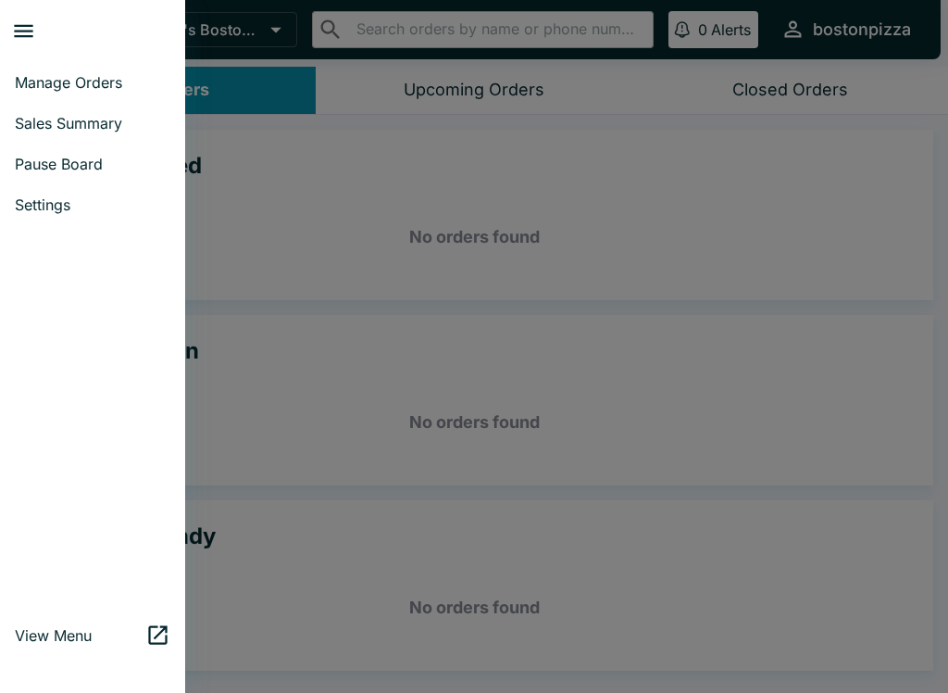
click at [117, 119] on span "Sales Summary" at bounding box center [93, 123] width 156 height 19
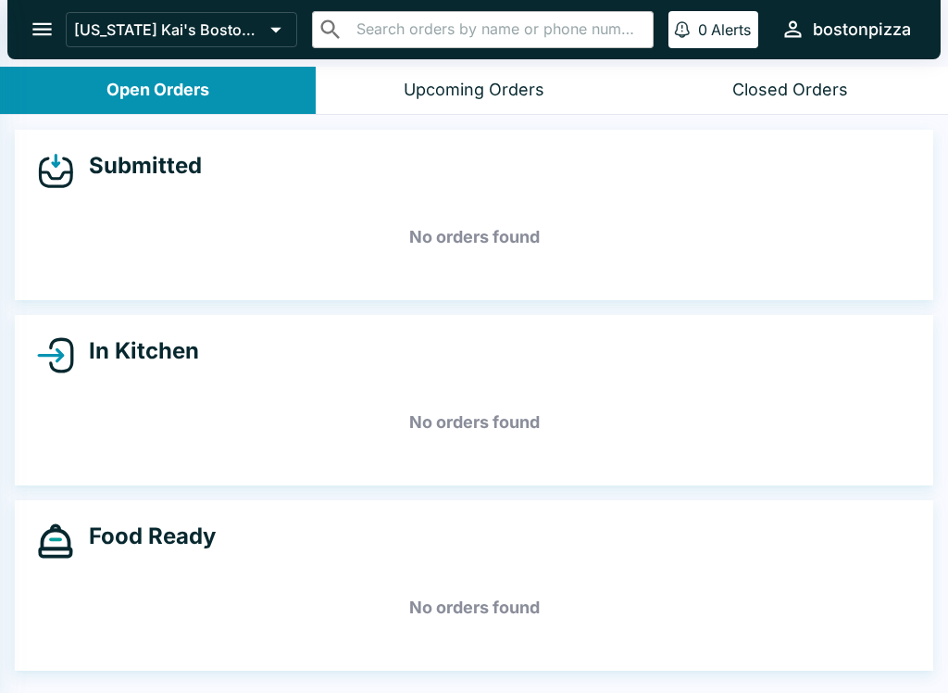
select select "03:00"
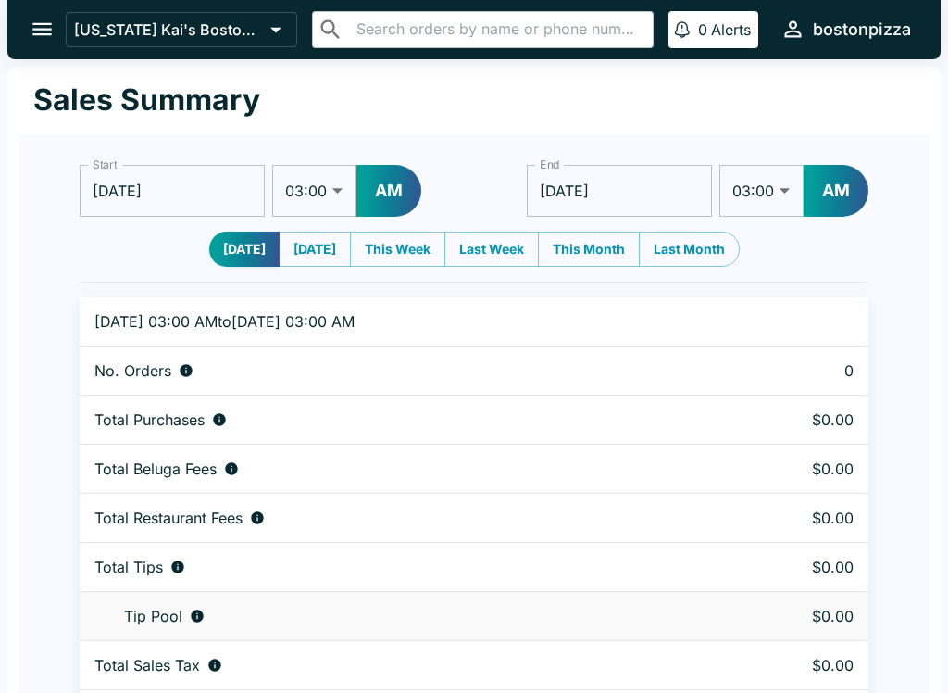
scroll to position [56, 0]
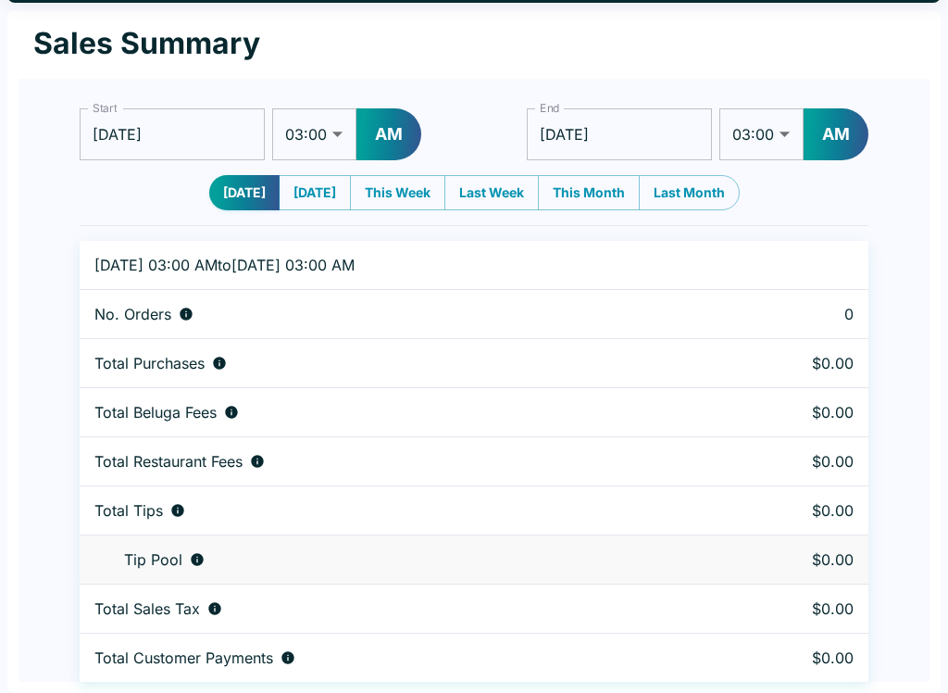
click at [63, 431] on div "Start [DATE] Start 01:00 01:30 02:00 02:30 03:00 03:30 04:00 04:30 05:00 05:30 …" at bounding box center [473, 388] width 833 height 588
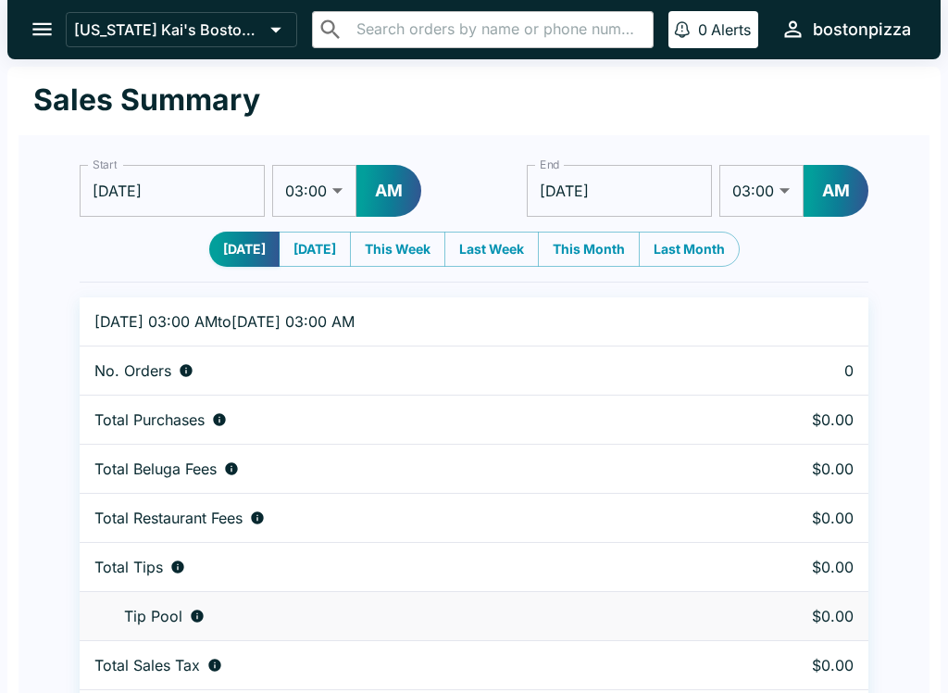
click at [25, 34] on button "open drawer" at bounding box center [42, 29] width 47 height 47
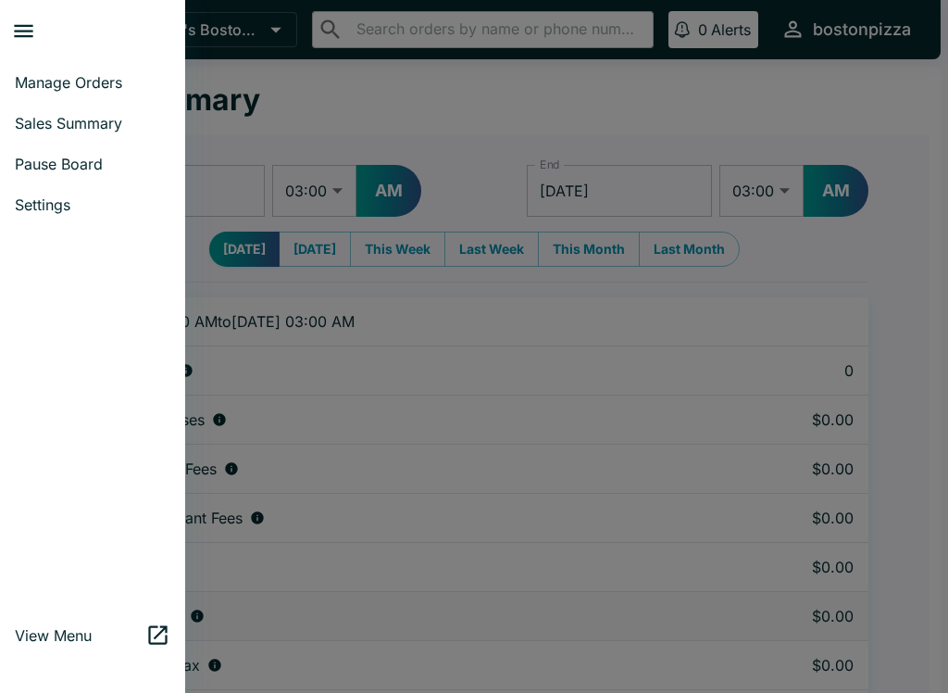
click at [41, 79] on span "Manage Orders" at bounding box center [93, 82] width 156 height 19
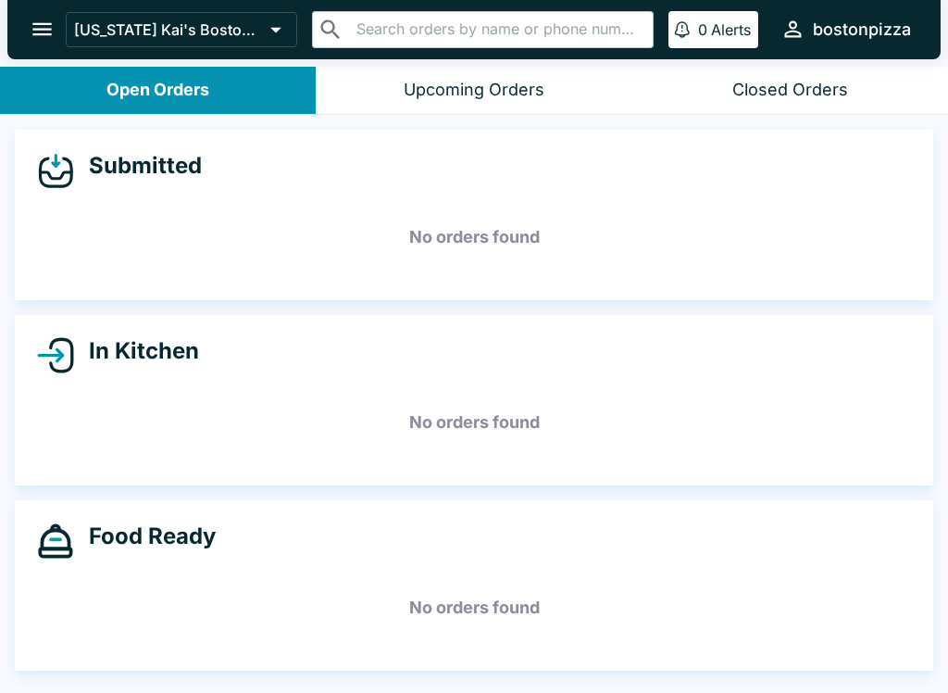
click at [52, 22] on icon "open drawer" at bounding box center [42, 29] width 25 height 25
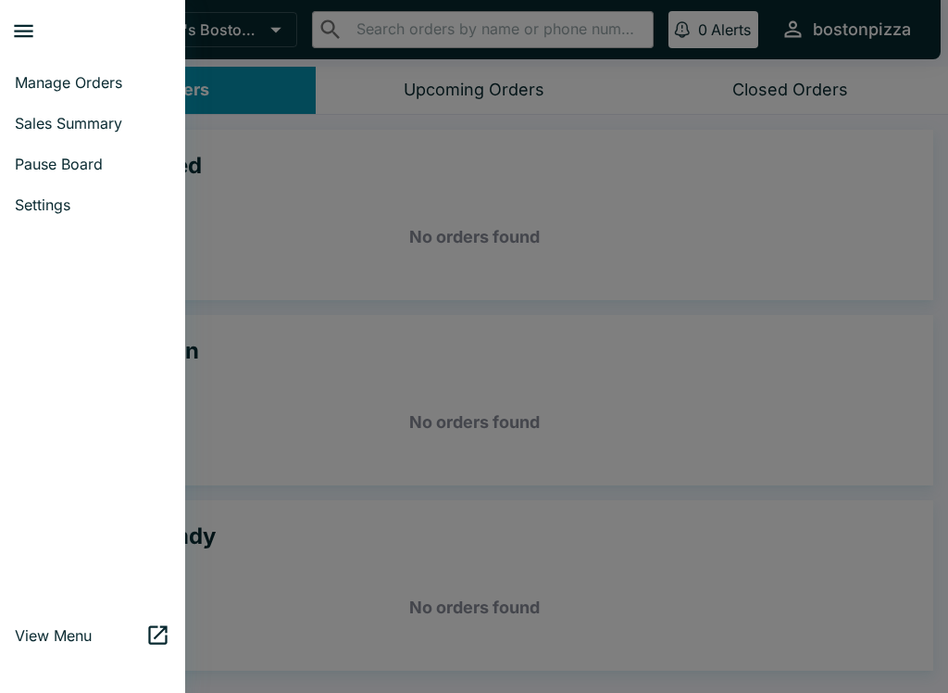
click at [33, 117] on span "Sales Summary" at bounding box center [93, 123] width 156 height 19
select select "03:00"
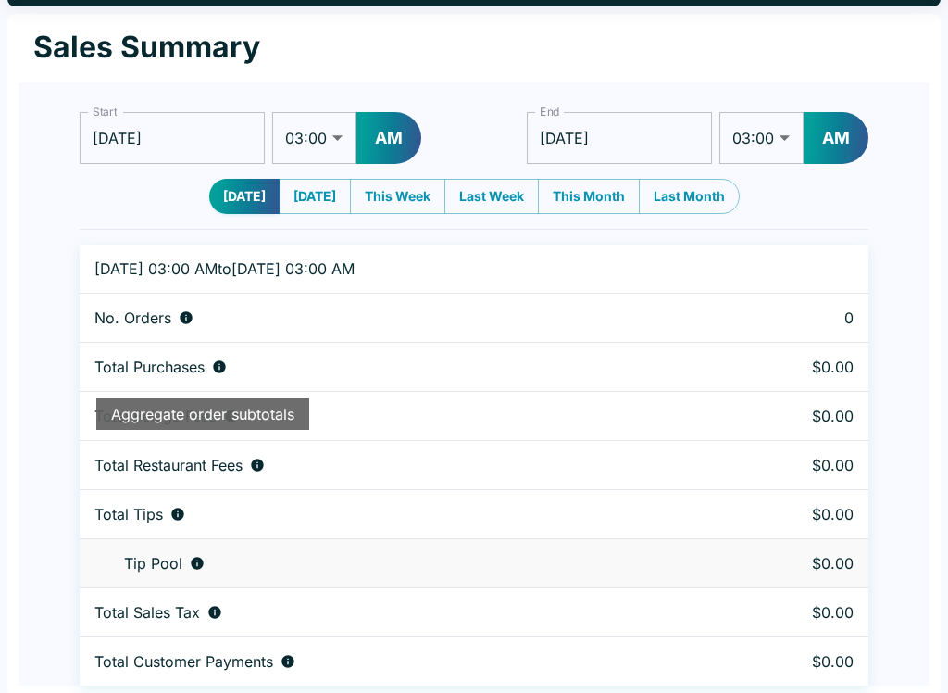
scroll to position [56, 0]
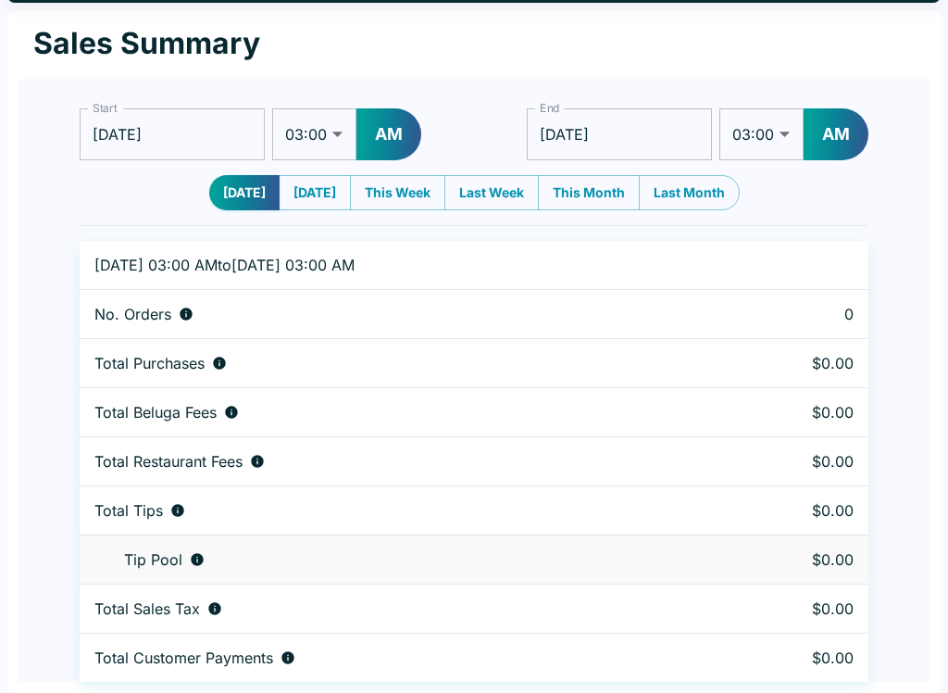
click at [91, 351] on td "Total Purchases" at bounding box center [396, 363] width 633 height 49
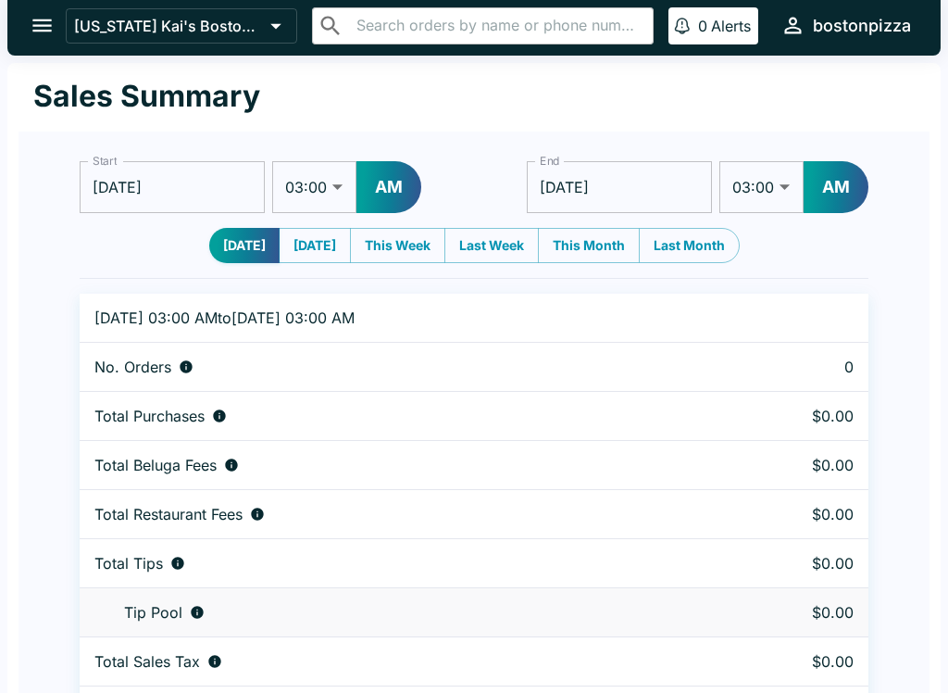
scroll to position [0, 0]
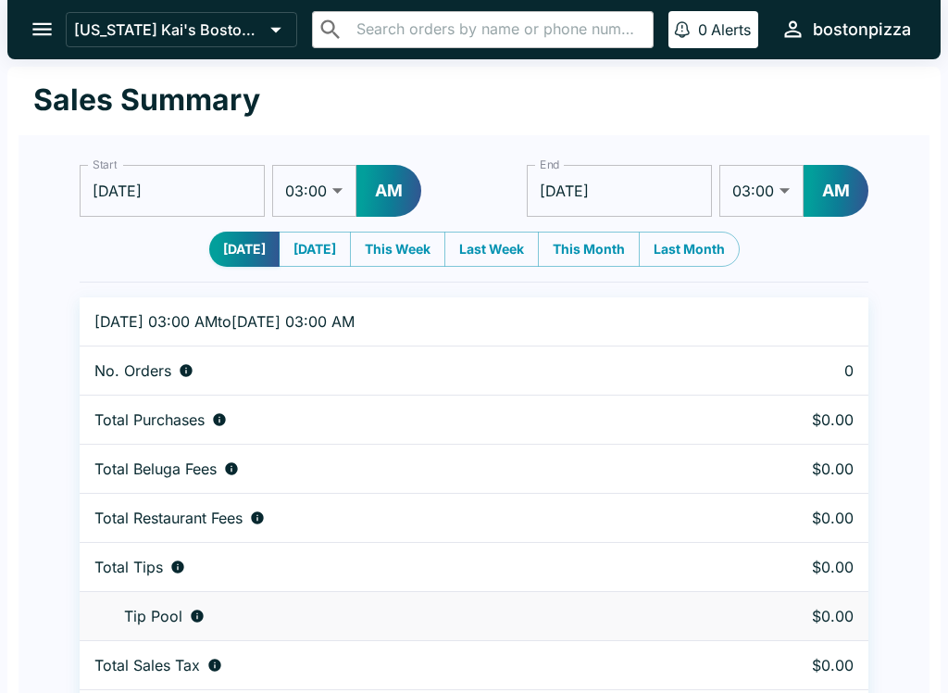
click at [31, 11] on button "open drawer" at bounding box center [42, 29] width 47 height 47
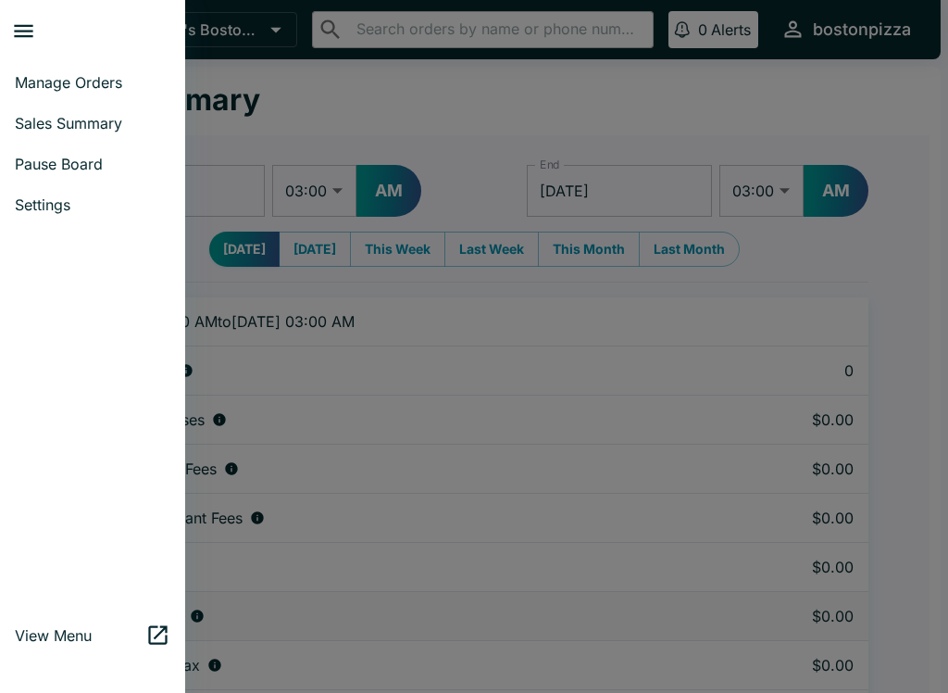
click at [72, 84] on span "Manage Orders" at bounding box center [93, 82] width 156 height 19
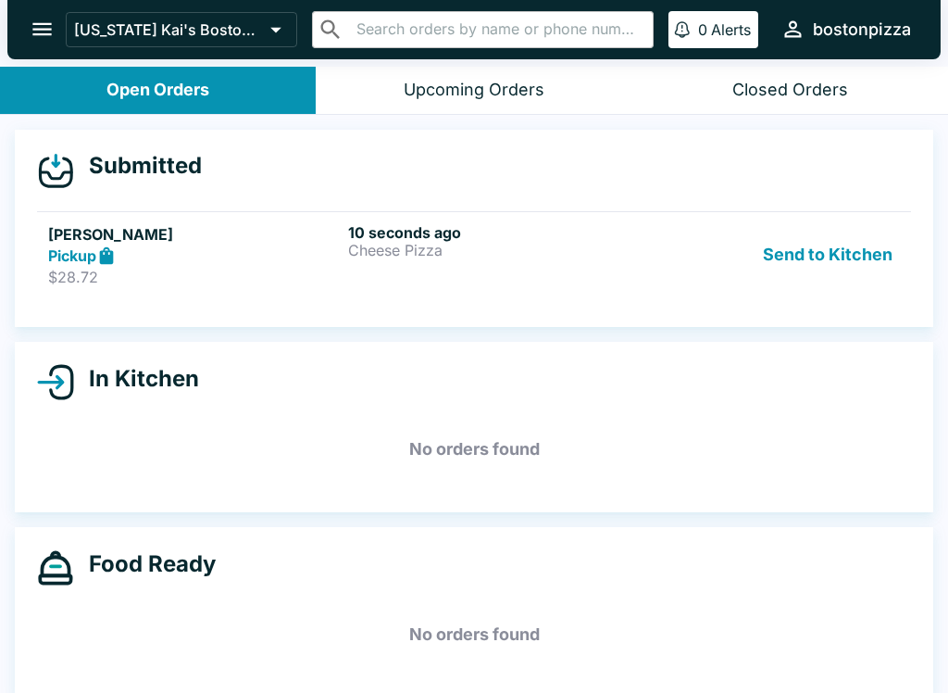
click at [503, 254] on p "Cheese Pizza" at bounding box center [494, 250] width 293 height 17
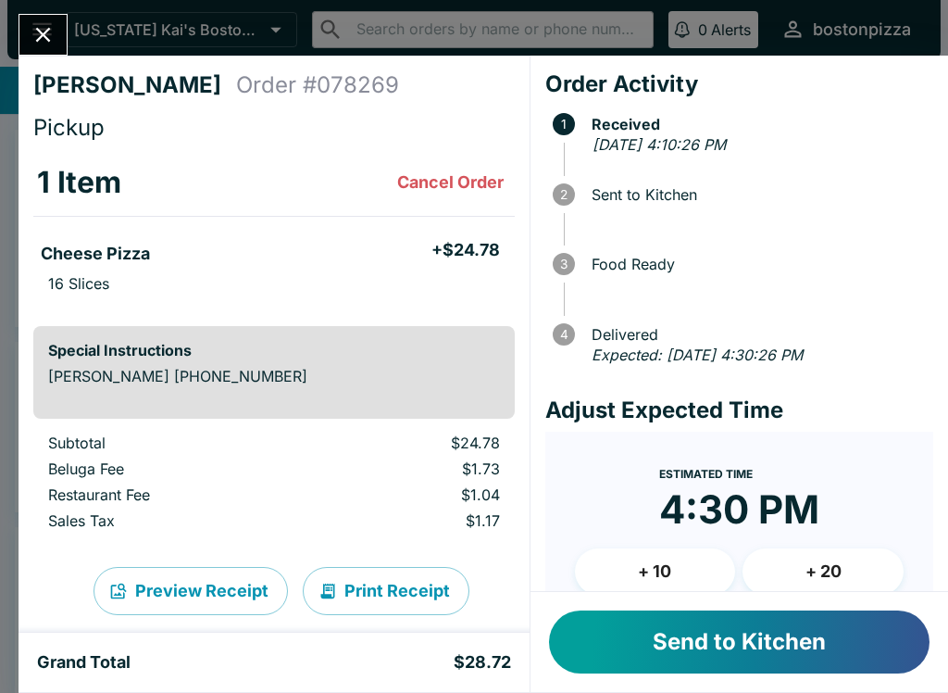
click at [650, 652] on button "Send to Kitchen" at bounding box center [739, 641] width 381 height 63
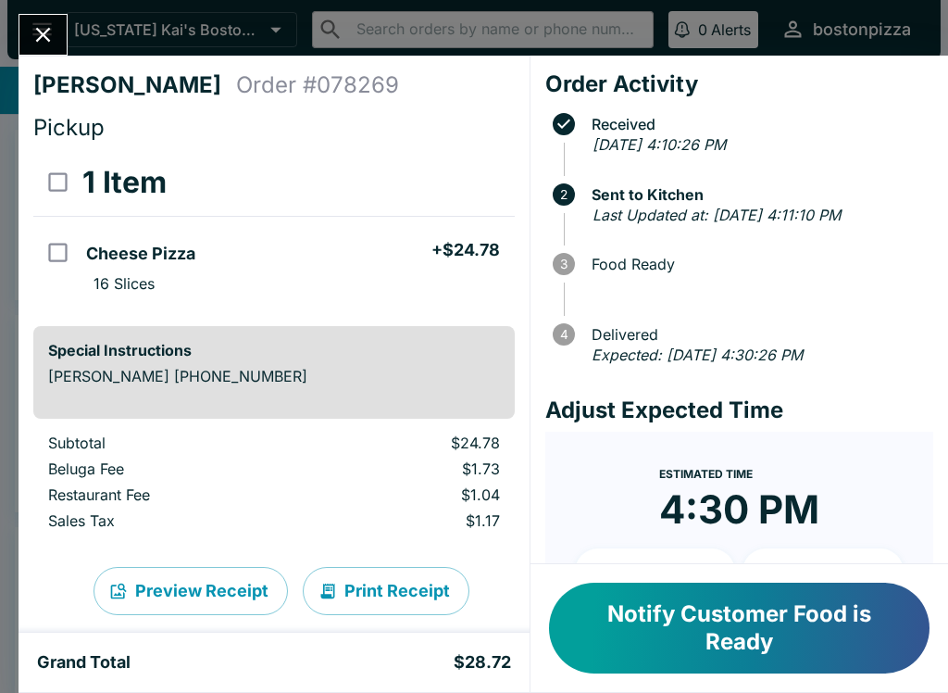
click at [43, 38] on icon "Close" at bounding box center [43, 34] width 25 height 25
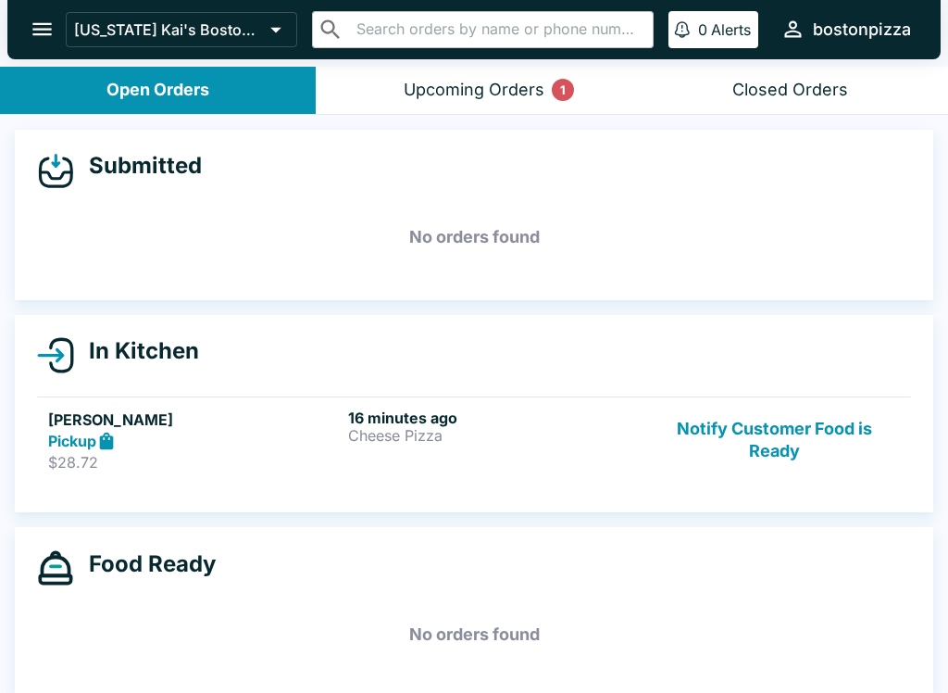
click at [788, 427] on button "Notify Customer Food is Ready" at bounding box center [774, 440] width 251 height 64
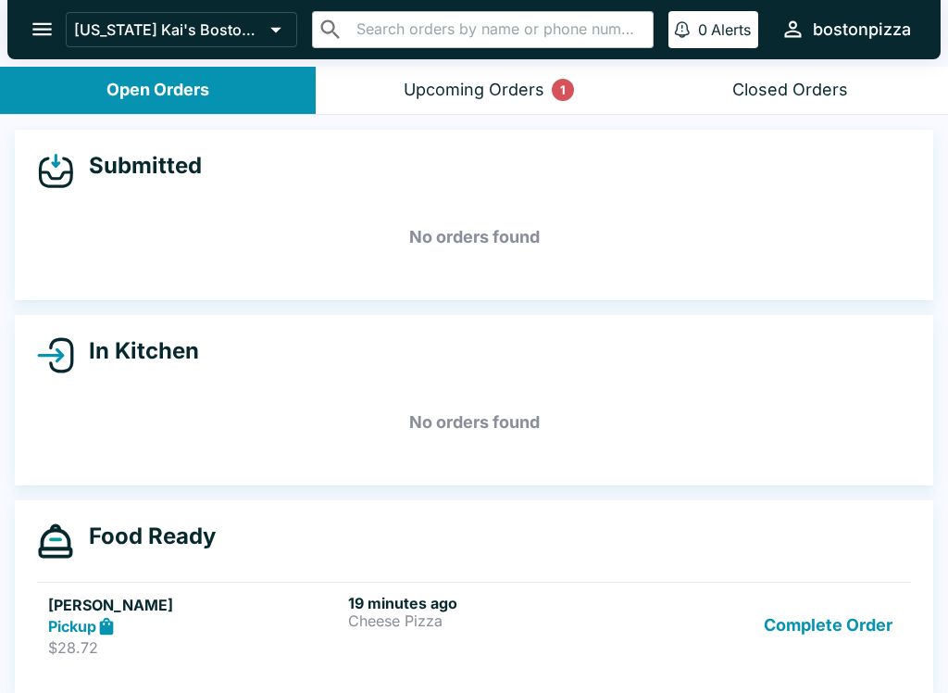
click at [891, 634] on button "Complete Order" at bounding box center [829, 626] width 144 height 64
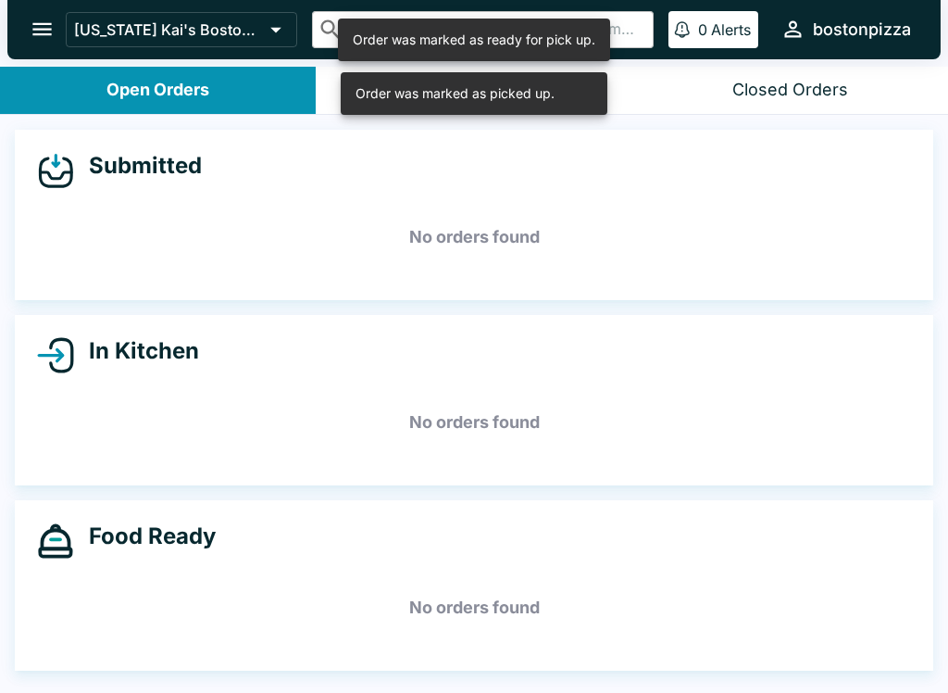
click at [479, 56] on div "Order was marked as picked up." at bounding box center [474, 39] width 243 height 31
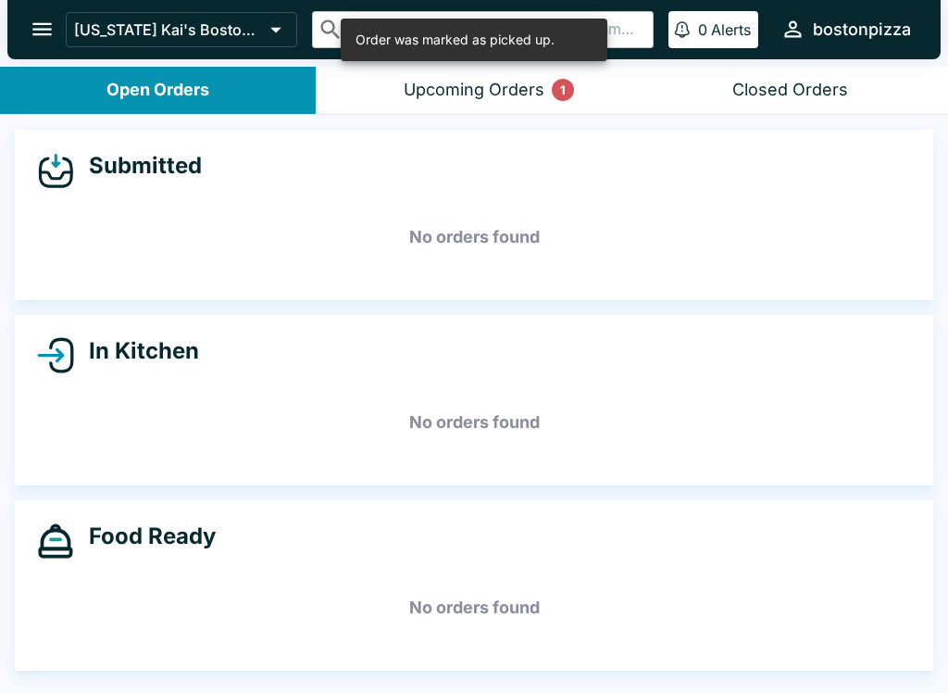
click at [504, 92] on div "Upcoming Orders 1" at bounding box center [474, 90] width 141 height 21
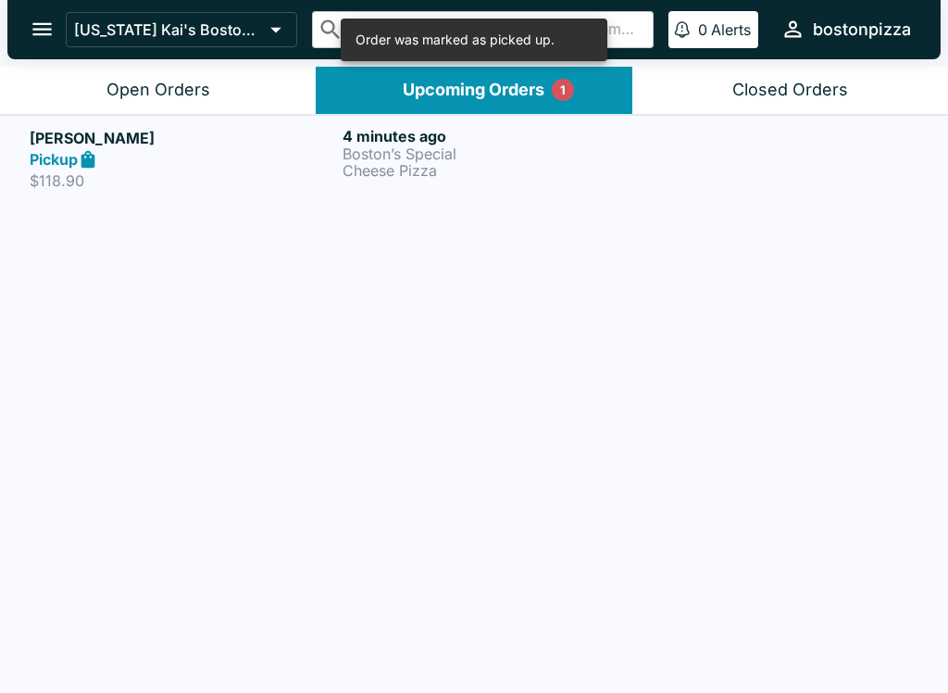
click at [269, 137] on h5 "[PERSON_NAME]" at bounding box center [183, 138] width 306 height 22
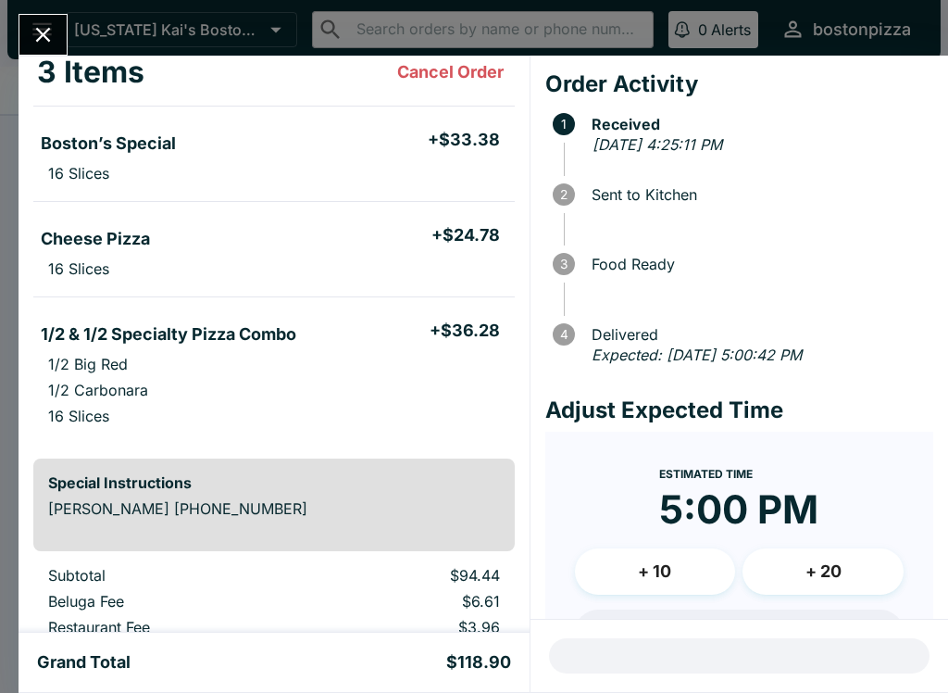
scroll to position [119, 0]
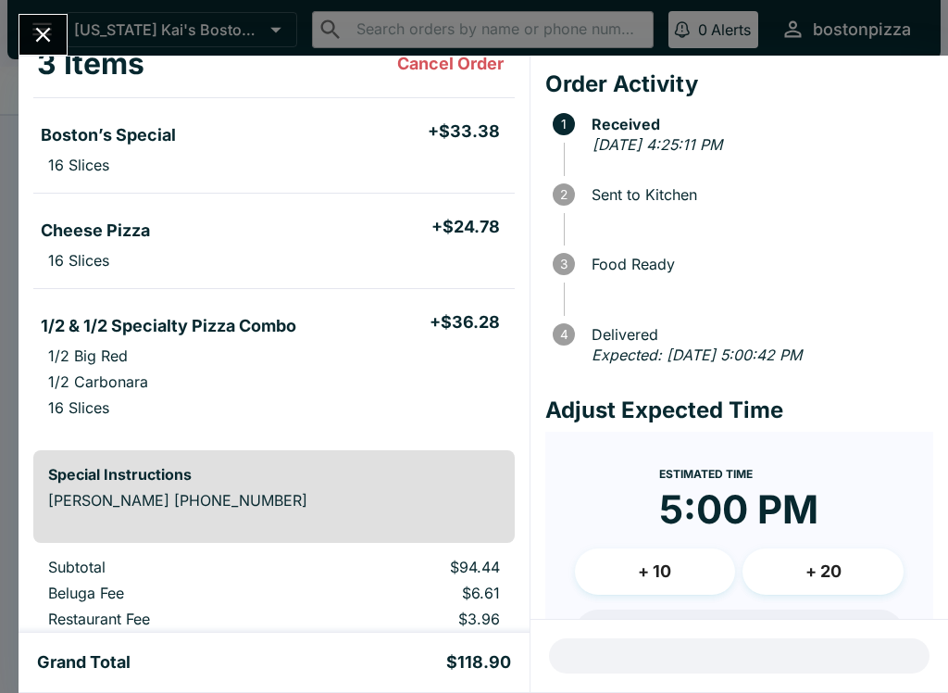
click at [40, 28] on icon "Close" at bounding box center [43, 34] width 25 height 25
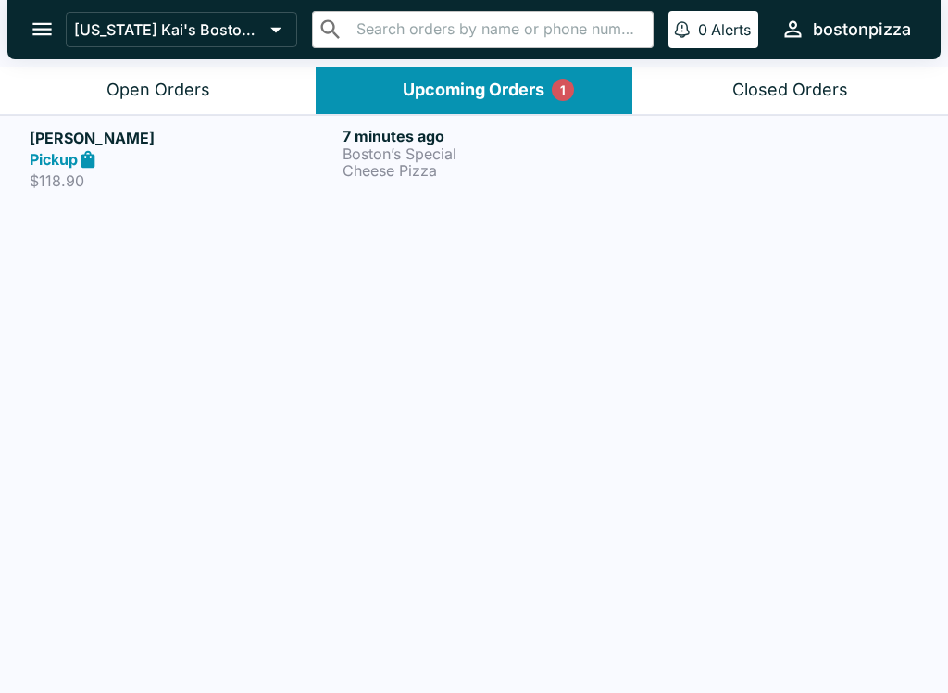
click at [357, 152] on p "Boston’s Special" at bounding box center [496, 153] width 306 height 17
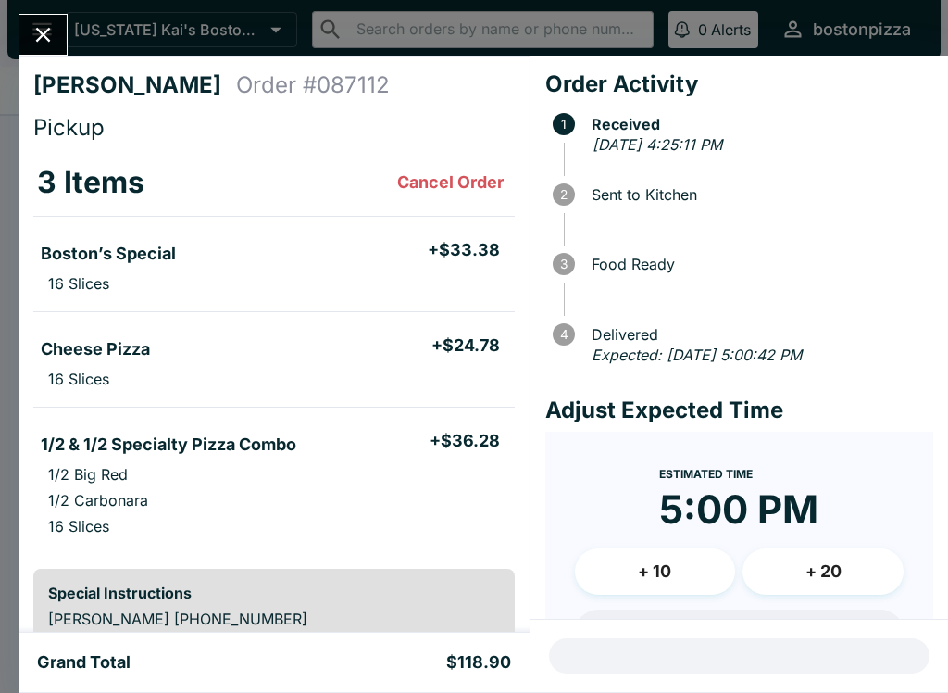
click at [50, 16] on button "Close" at bounding box center [42, 35] width 47 height 40
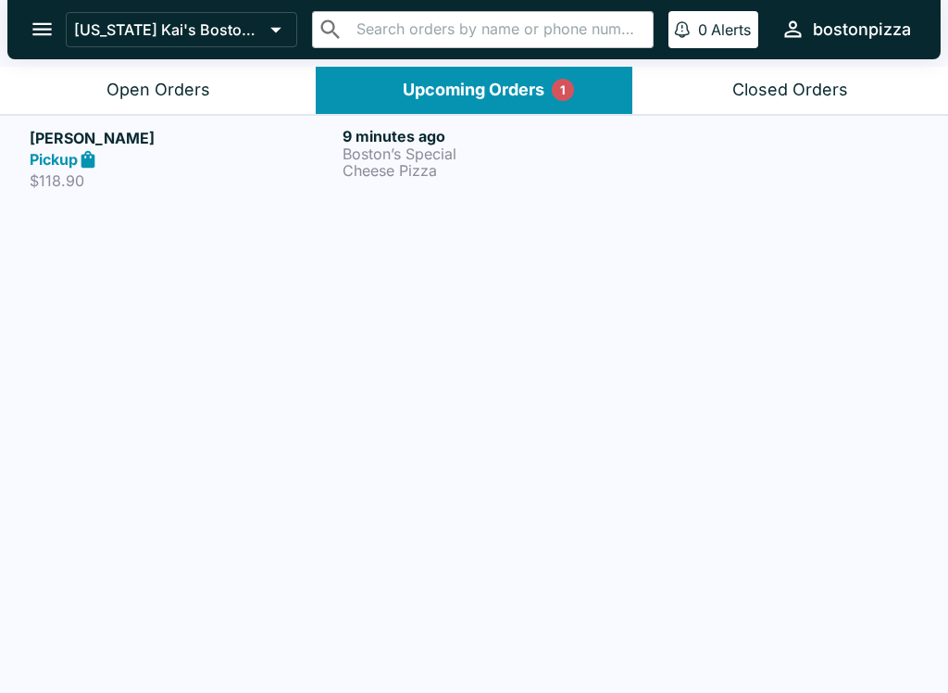
click at [531, 153] on p "Boston’s Special" at bounding box center [496, 153] width 306 height 17
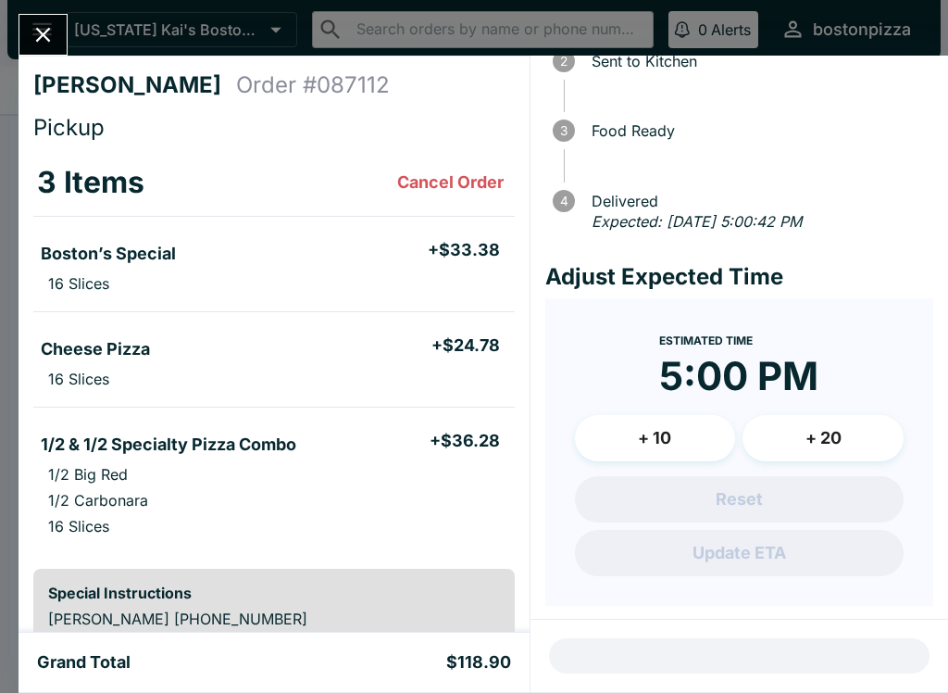
scroll to position [132, 0]
click at [36, 35] on icon "Close" at bounding box center [43, 34] width 25 height 25
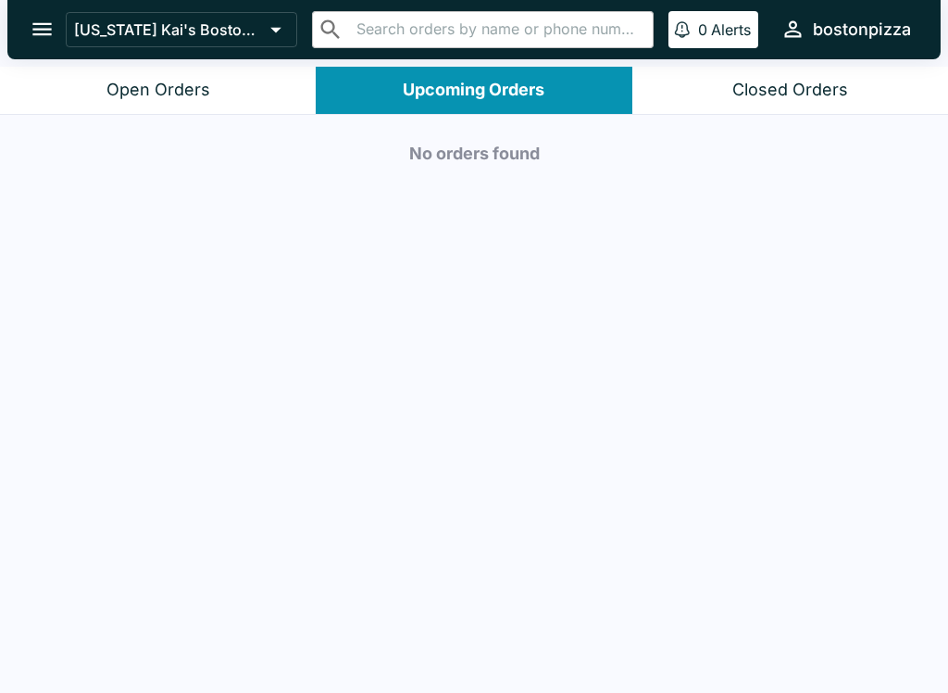
click at [244, 85] on button "Open Orders" at bounding box center [158, 90] width 316 height 47
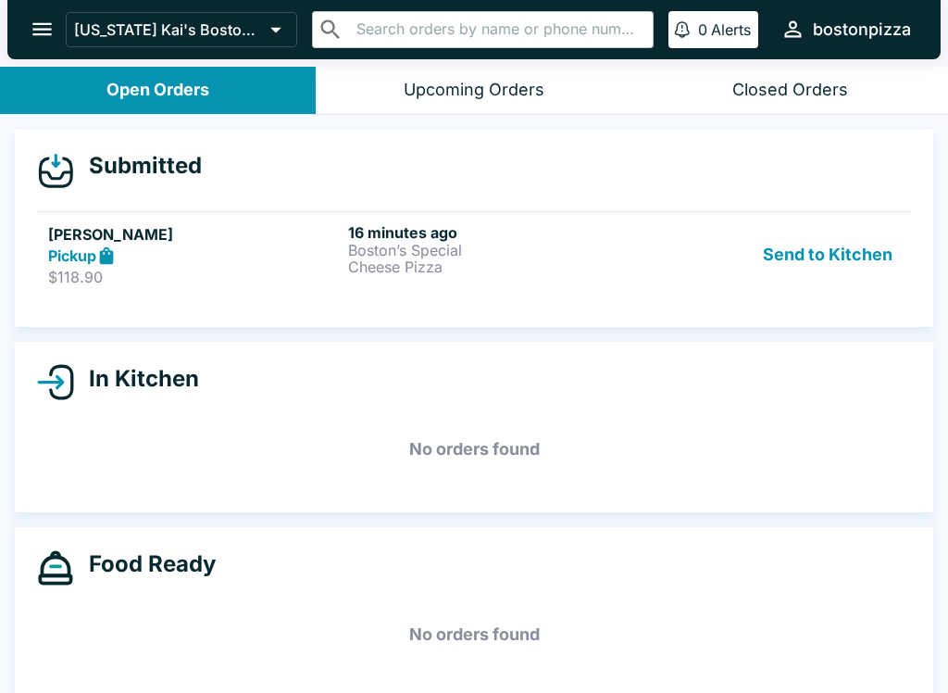
click at [450, 282] on div "16 minutes ago Boston’s Special Cheese Pizza" at bounding box center [494, 255] width 293 height 64
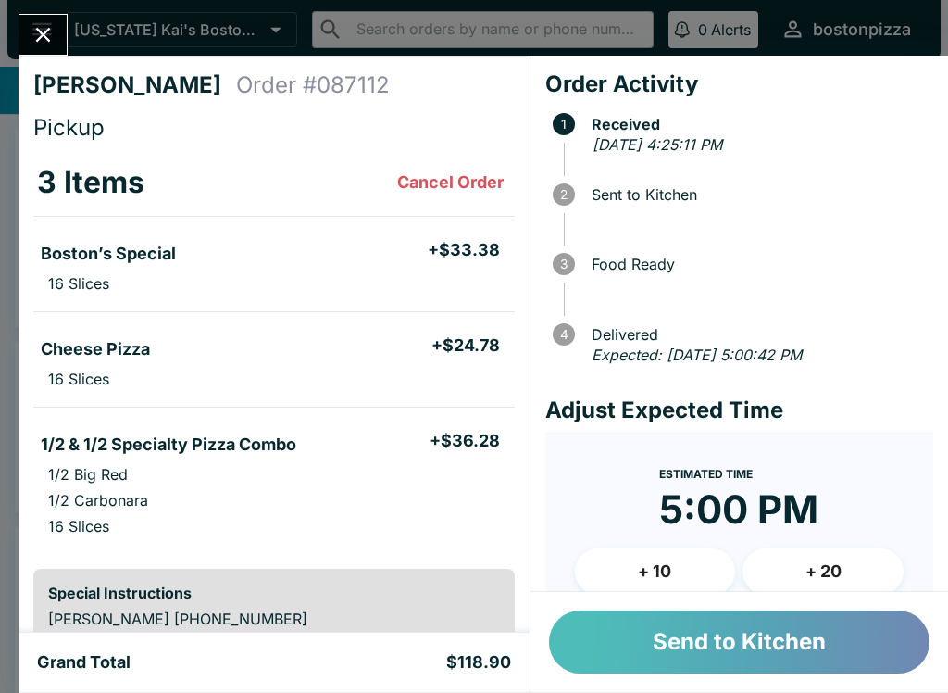
click at [669, 632] on button "Send to Kitchen" at bounding box center [739, 641] width 381 height 63
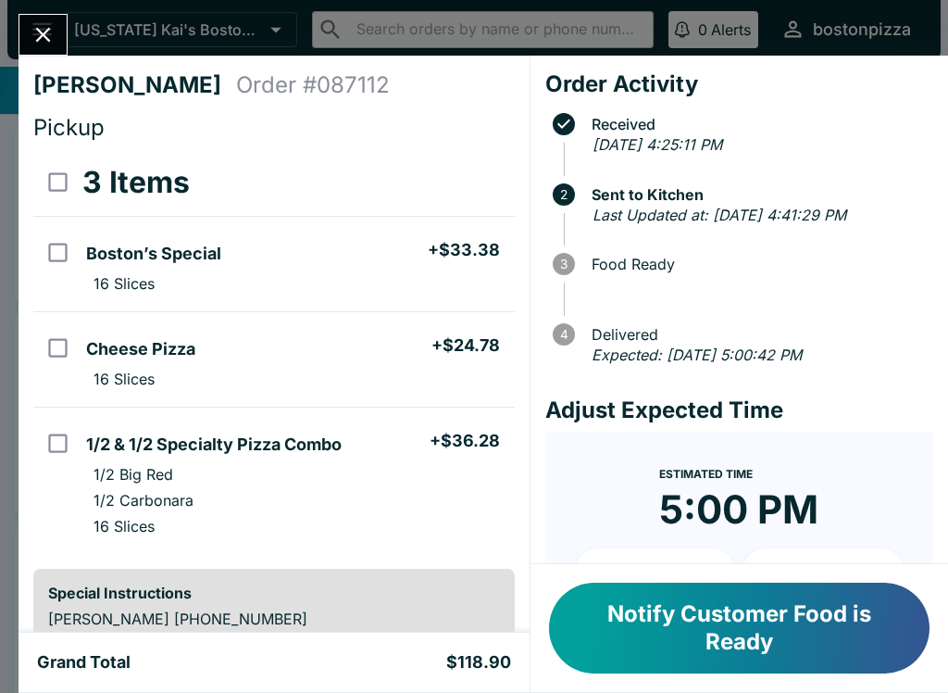
click at [31, 31] on icon "Close" at bounding box center [43, 34] width 25 height 25
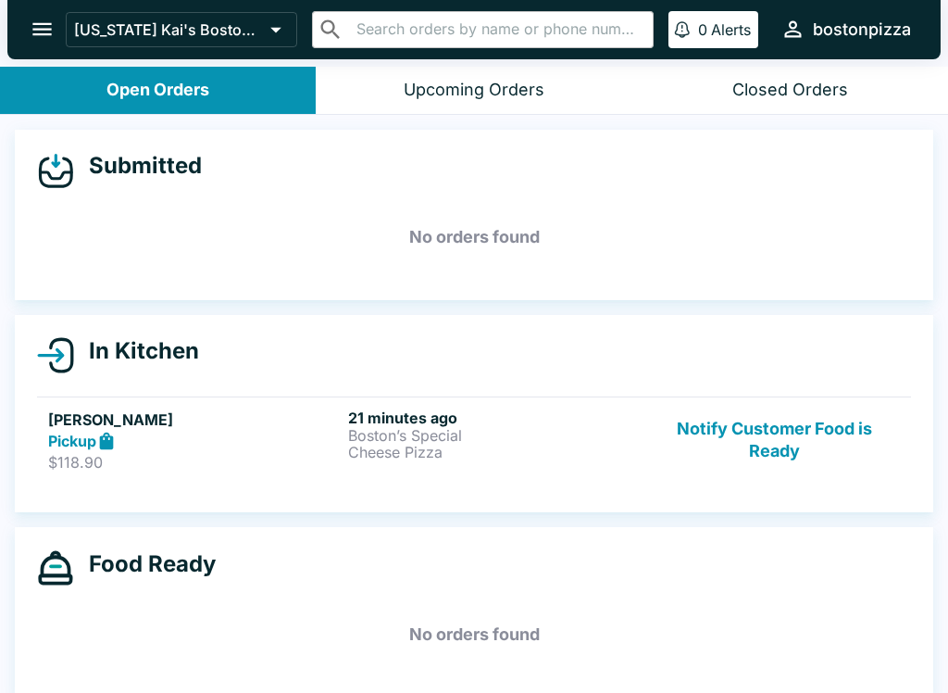
click at [755, 444] on button "Notify Customer Food is Ready" at bounding box center [774, 440] width 251 height 64
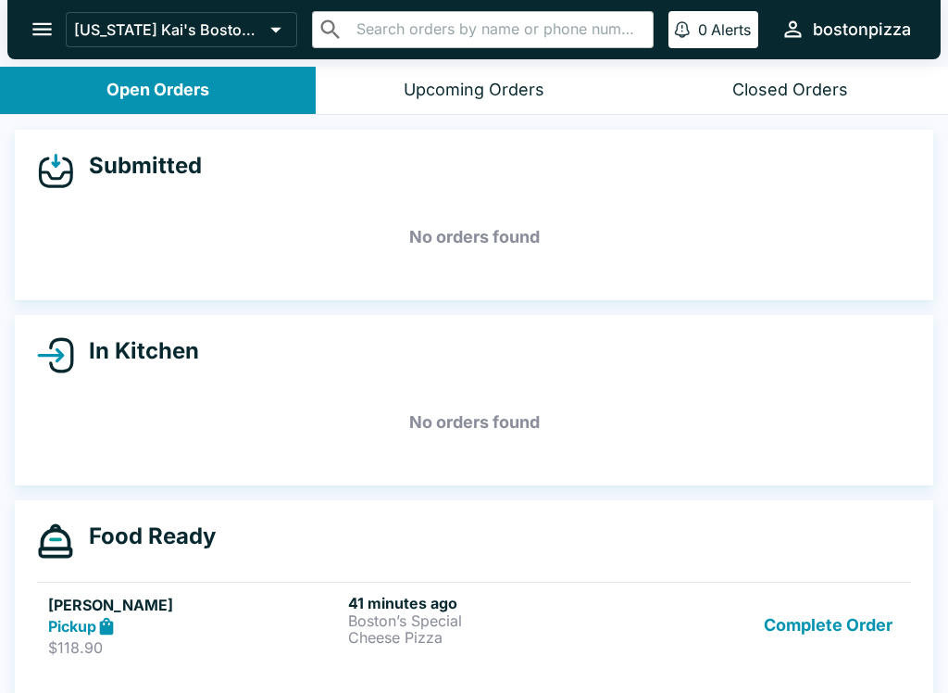
click at [817, 609] on button "Complete Order" at bounding box center [829, 626] width 144 height 64
